Goal: Transaction & Acquisition: Purchase product/service

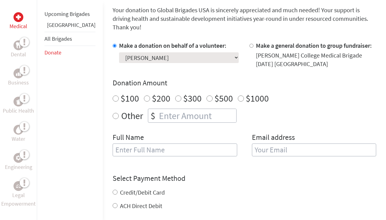
scroll to position [184, 0]
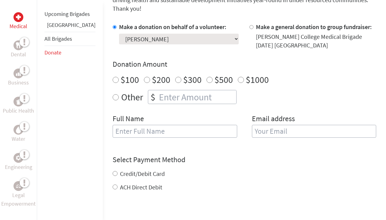
click at [212, 44] on select "Select a volunteer... Addy Martinez De La Rosa Aicha Diallo Ama Oduro Arana Kat…" at bounding box center [179, 39] width 120 height 11
click at [234, 118] on div "Make a donation on behalf of a volunteer: Select a volunteer... Addy Martinez D…" at bounding box center [244, 84] width 263 height 123
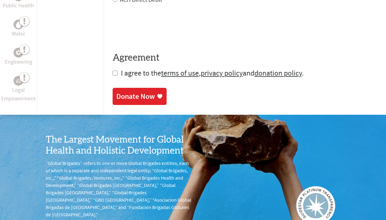
scroll to position [399, 0]
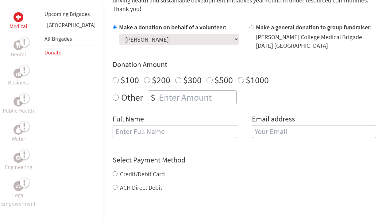
scroll to position [184, 0]
click at [113, 83] on input "$100" at bounding box center [116, 80] width 6 height 6
radio input "true"
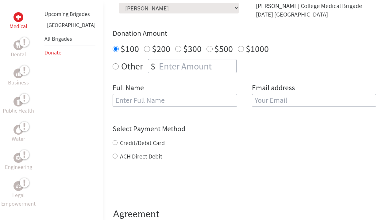
scroll to position [245, 0]
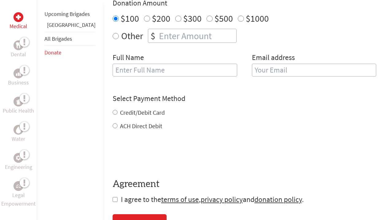
click at [113, 77] on input "text" at bounding box center [175, 70] width 124 height 13
type input "T"
type input "[PERSON_NAME]"
click at [253, 77] on input "email" at bounding box center [314, 70] width 124 height 13
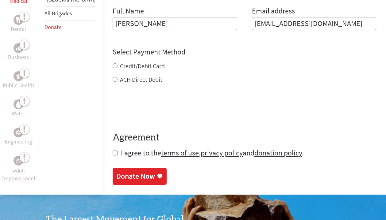
scroll to position [307, 0]
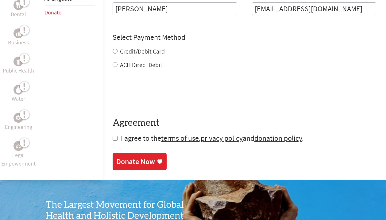
type input "[EMAIL_ADDRESS][DOMAIN_NAME]"
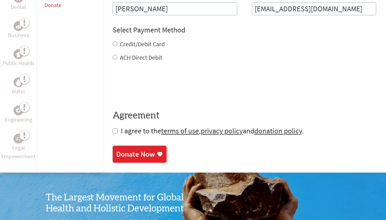
click at [113, 62] on div "Credit/Debit Card ACH Direct Debit" at bounding box center [244, 51] width 263 height 22
click at [113, 46] on input "Credit/Debit Card" at bounding box center [115, 43] width 5 height 5
radio input "true"
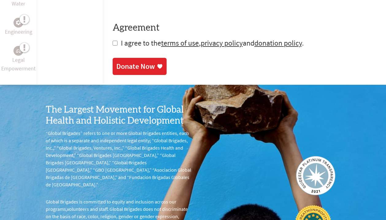
scroll to position [429, 0]
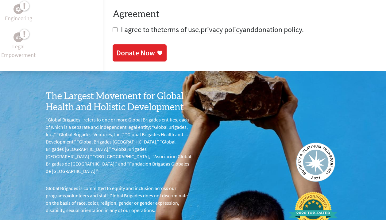
click at [113, 32] on input "checkbox" at bounding box center [115, 29] width 5 height 5
checkbox input "true"
click at [139, 59] on div "Donate Now" at bounding box center [135, 54] width 39 height 10
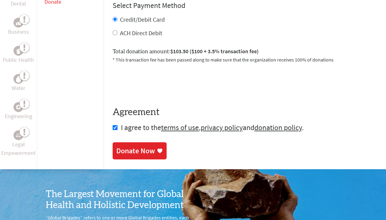
scroll to position [331, 0]
